Goal: Purchase product/service

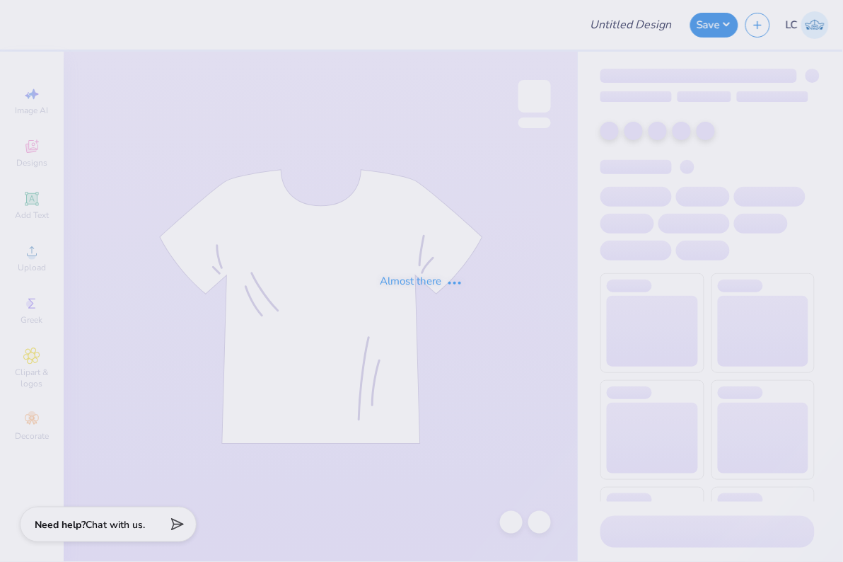
type input "[PERSON_NAME] : [US_STATE][GEOGRAPHIC_DATA] and Agricultural and M"
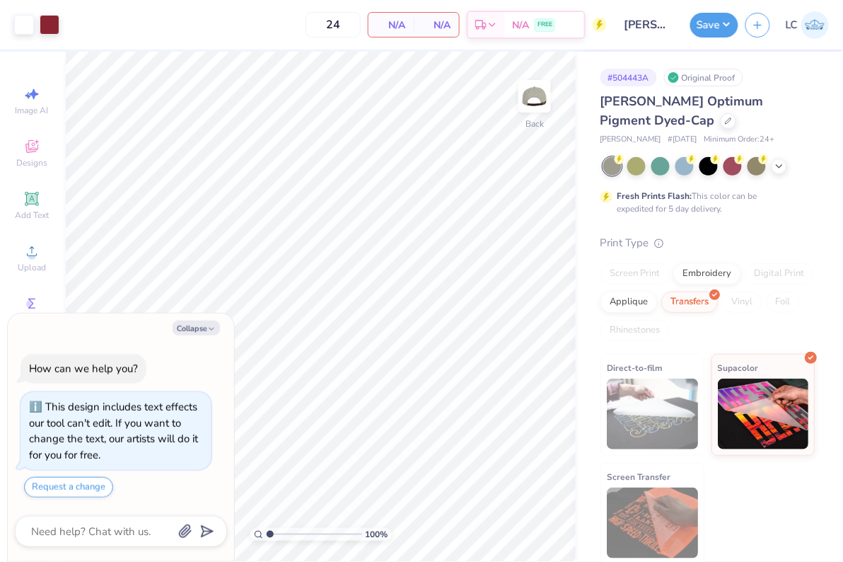
click at [663, 28] on input "[PERSON_NAME] : [US_STATE][GEOGRAPHIC_DATA] and Agricultural and M" at bounding box center [648, 25] width 69 height 28
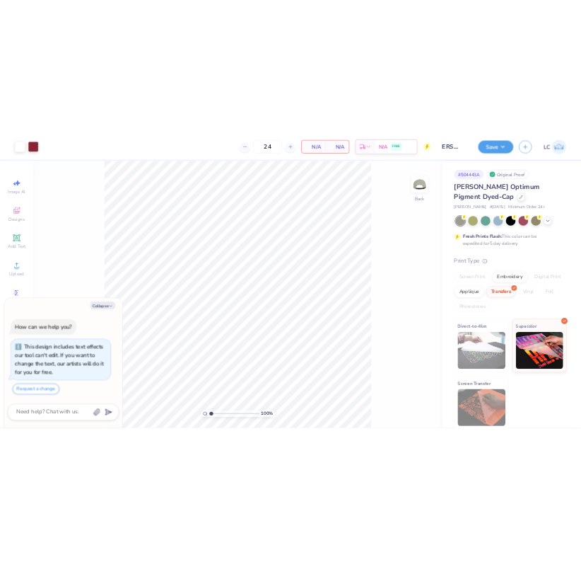
scroll to position [0, 27]
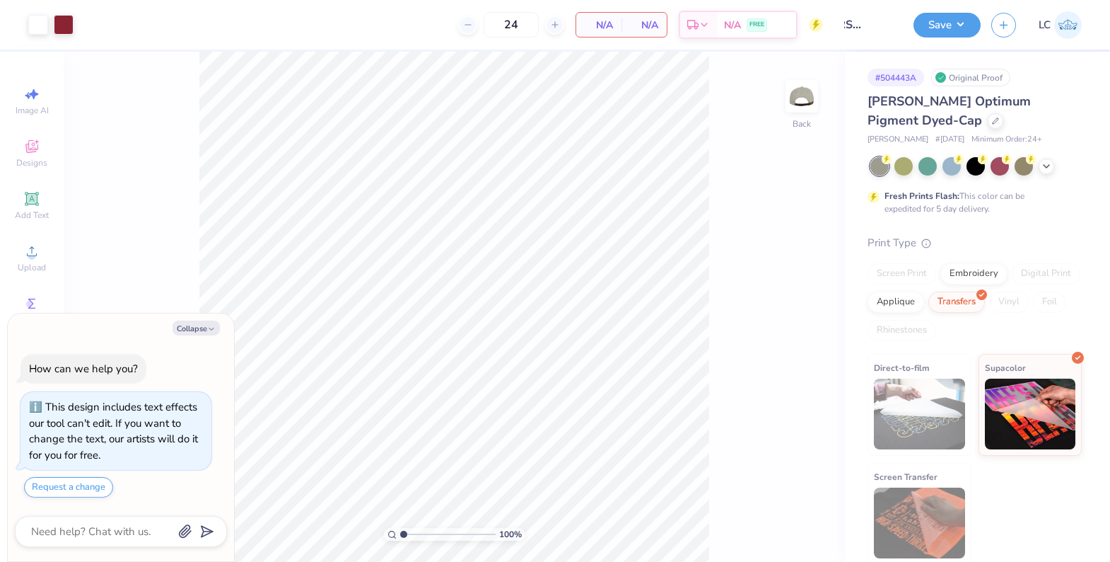
click at [842, 25] on input "[PERSON_NAME] : [US_STATE][GEOGRAPHIC_DATA] and Agricultural and M" at bounding box center [868, 25] width 69 height 28
click at [842, 23] on input "[PERSON_NAME] : [US_STATE][GEOGRAPHIC_DATA] and Agricultural and M" at bounding box center [868, 25] width 69 height 28
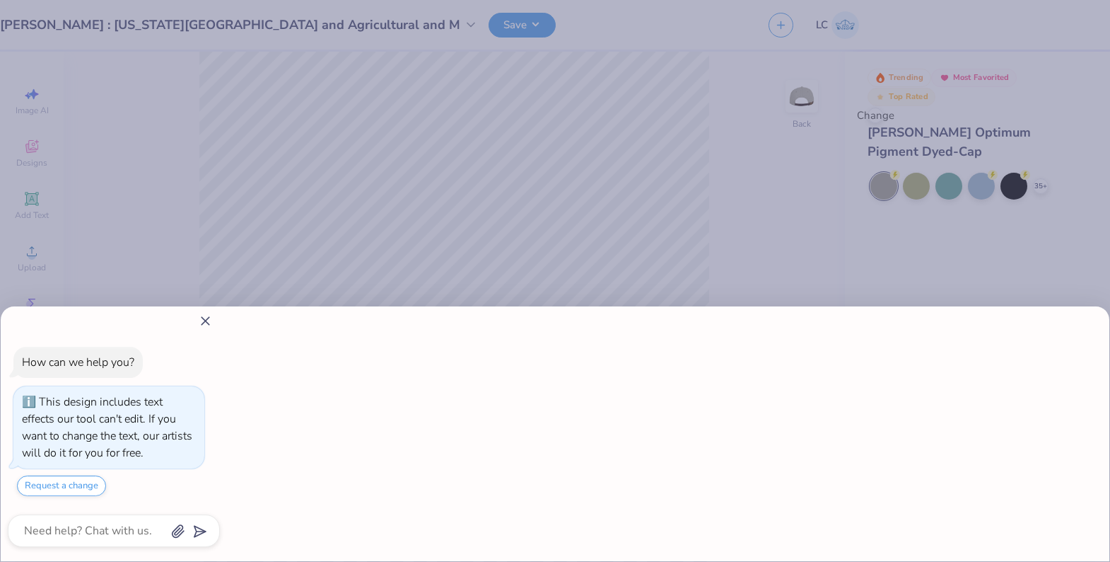
type textarea "x"
